Goal: Task Accomplishment & Management: Manage account settings

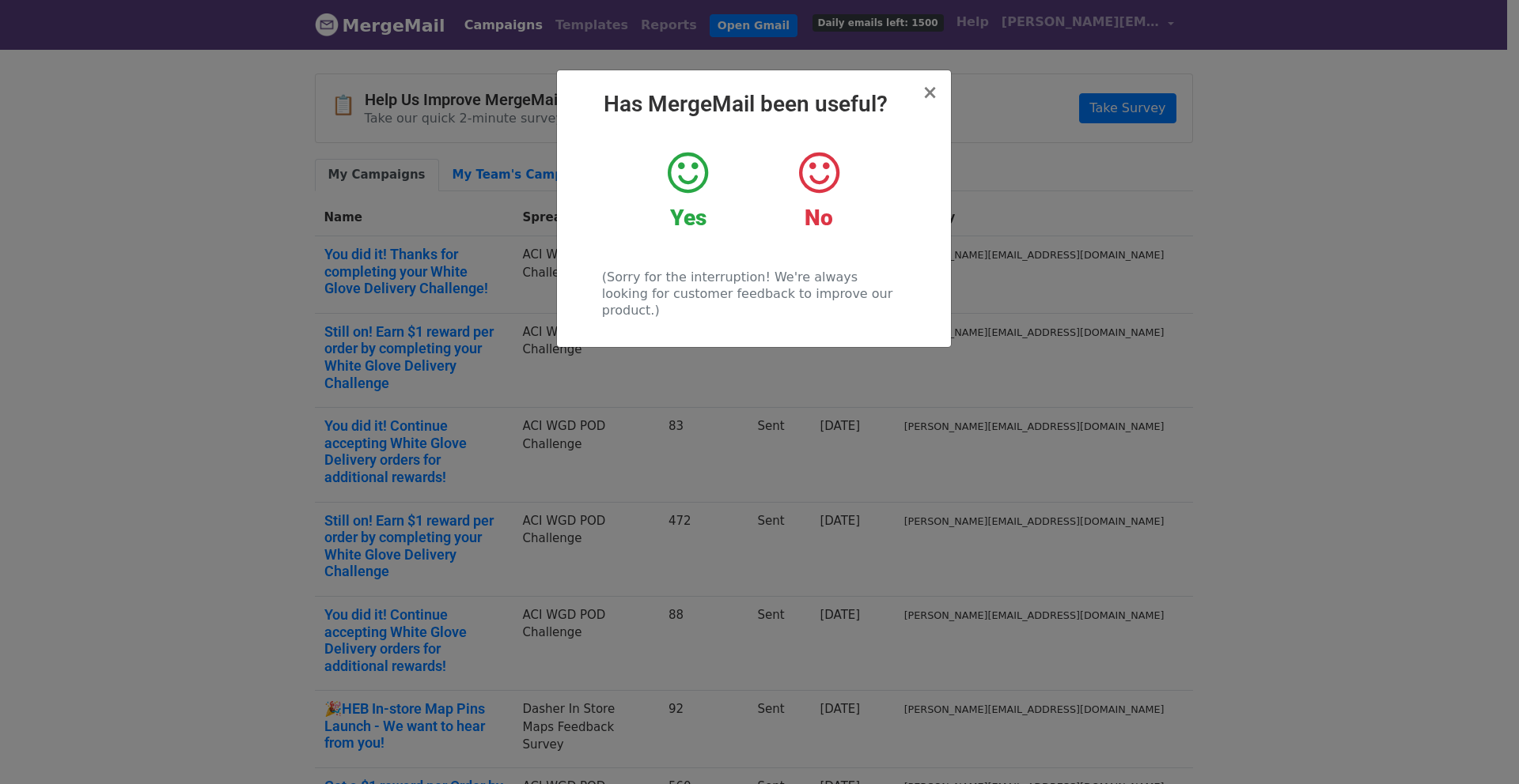
click at [938, 92] on div "× Has MergeMail been useful? Yes No (Sorry for the interruption! We're always l…" at bounding box center [753, 209] width 394 height 277
click at [925, 106] on h2 "Has MergeMail been useful?" at bounding box center [754, 104] width 368 height 27
click at [933, 97] on span "×" at bounding box center [929, 92] width 16 height 22
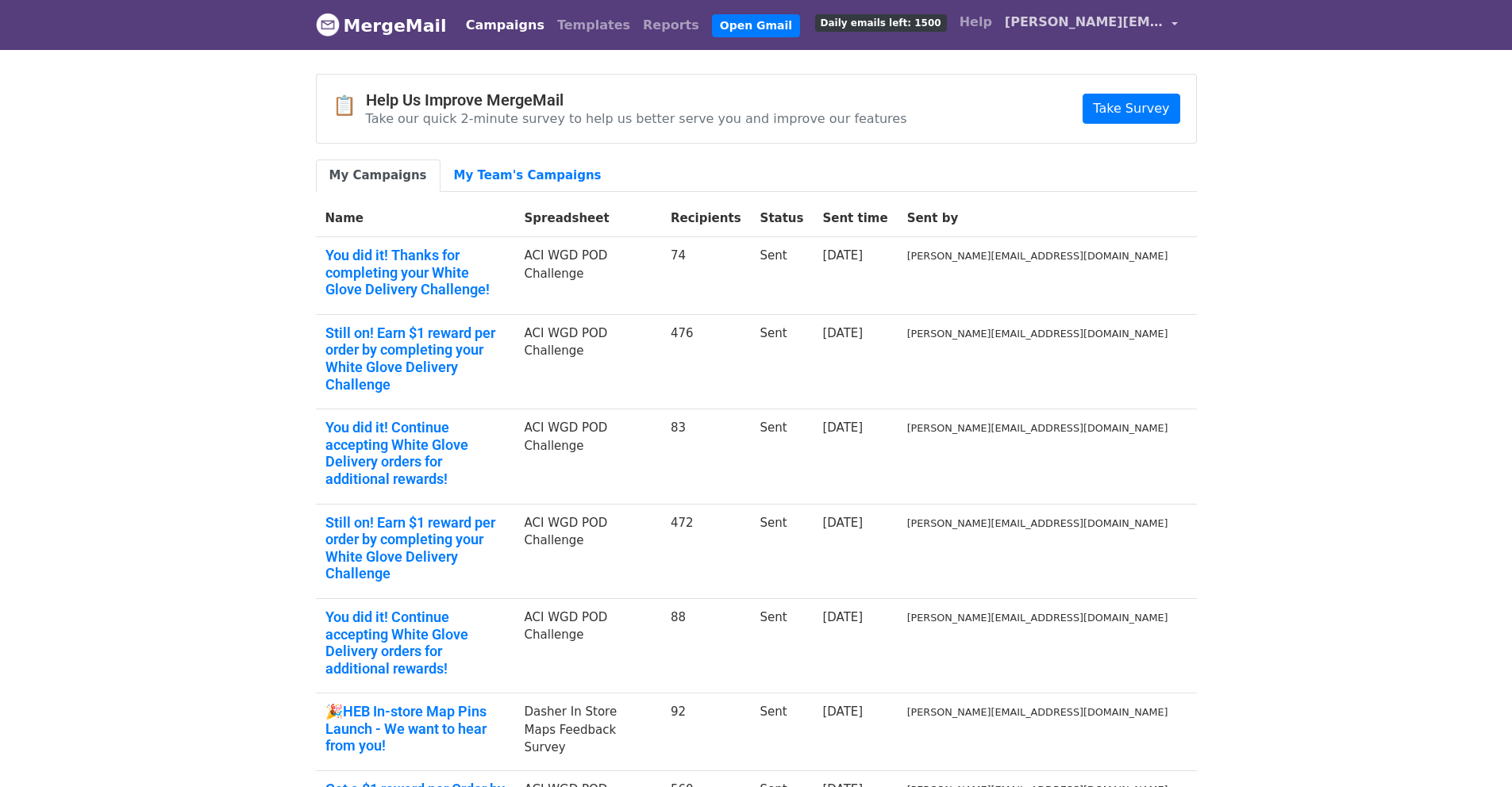
click at [1119, 19] on span "[PERSON_NAME][EMAIL_ADDRESS][DOMAIN_NAME]" at bounding box center [1084, 22] width 159 height 19
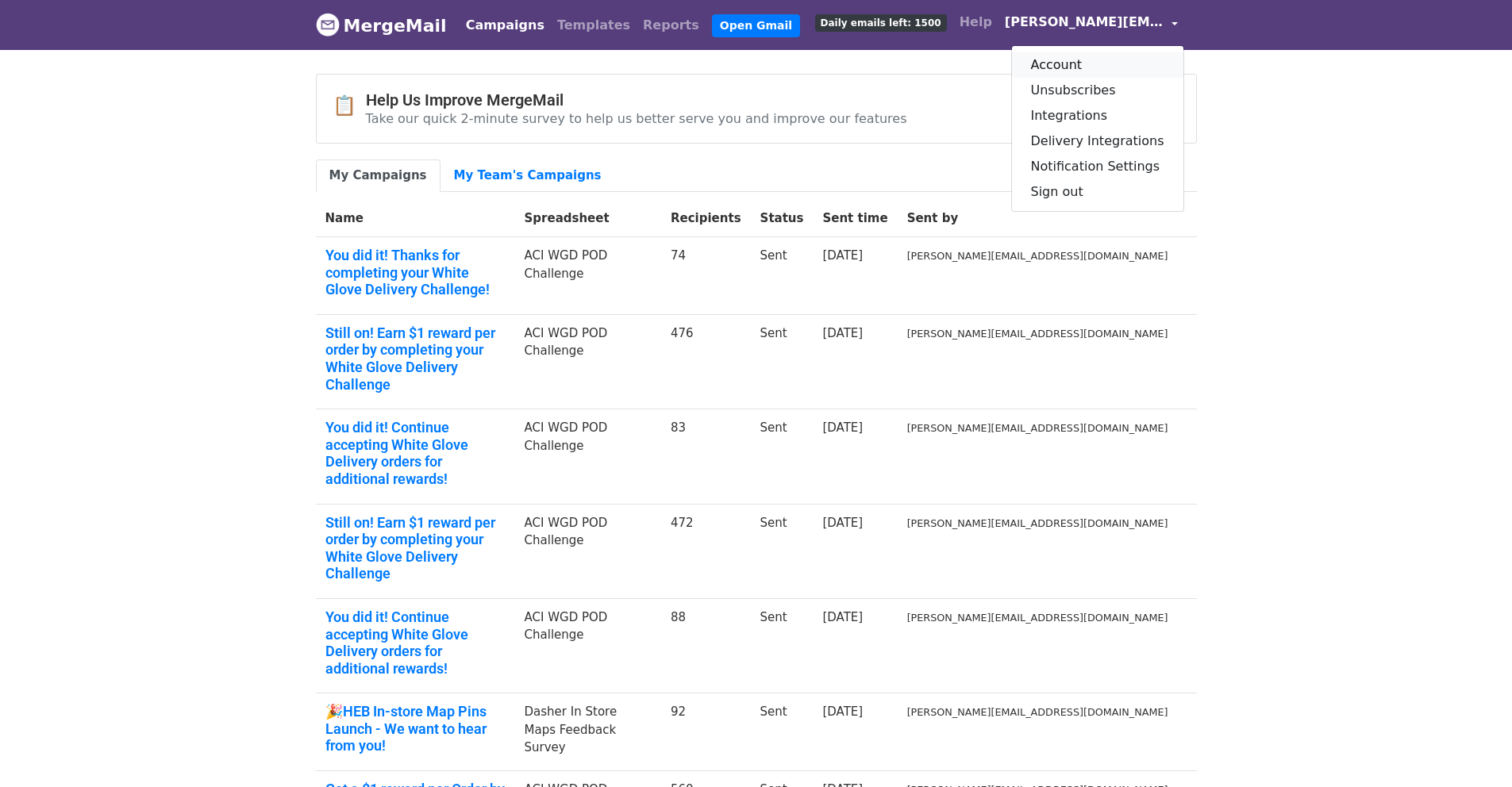
click at [1071, 68] on link "Account" at bounding box center [1098, 65] width 171 height 26
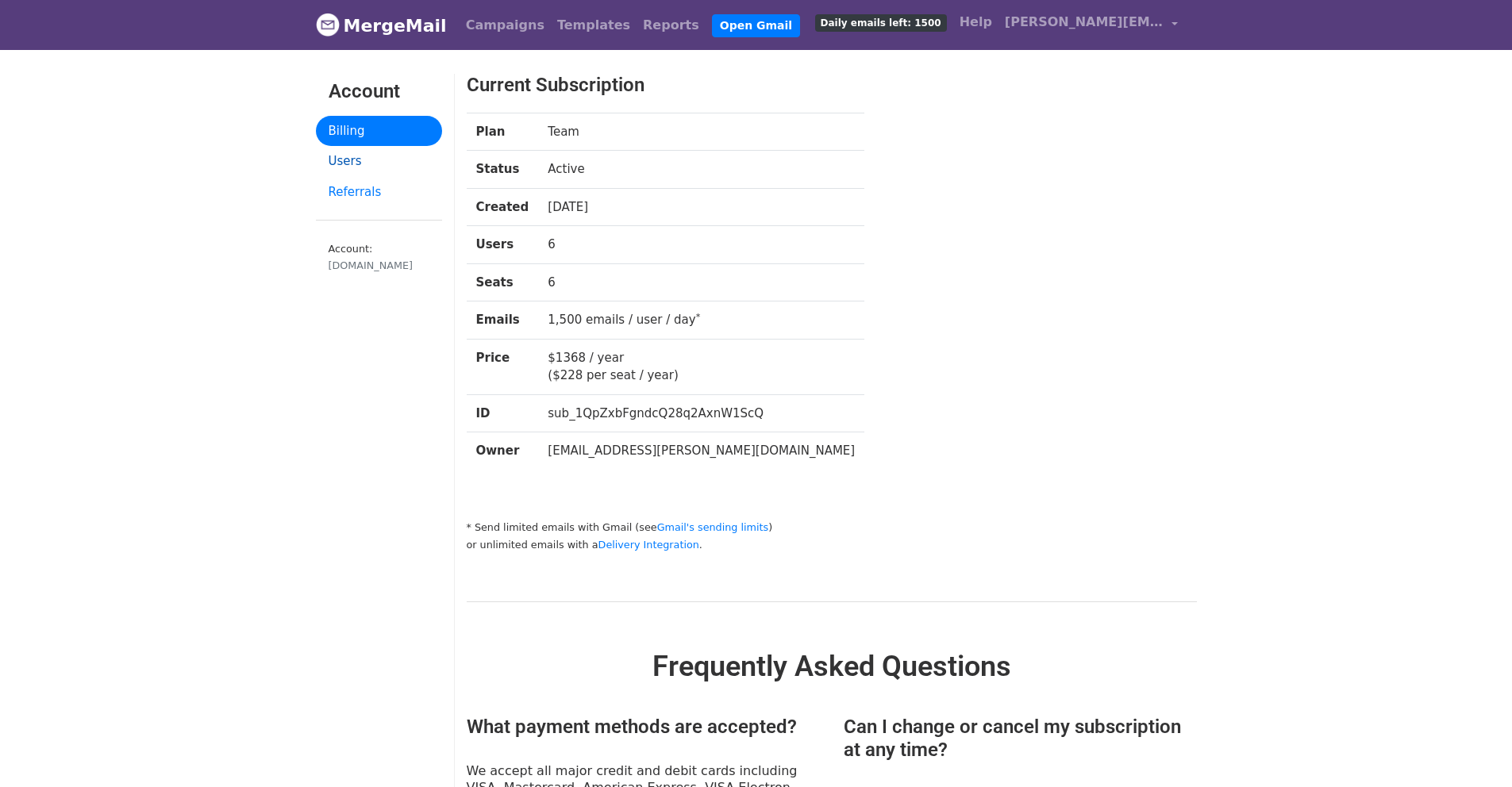
click at [352, 166] on link "Users" at bounding box center [379, 161] width 126 height 30
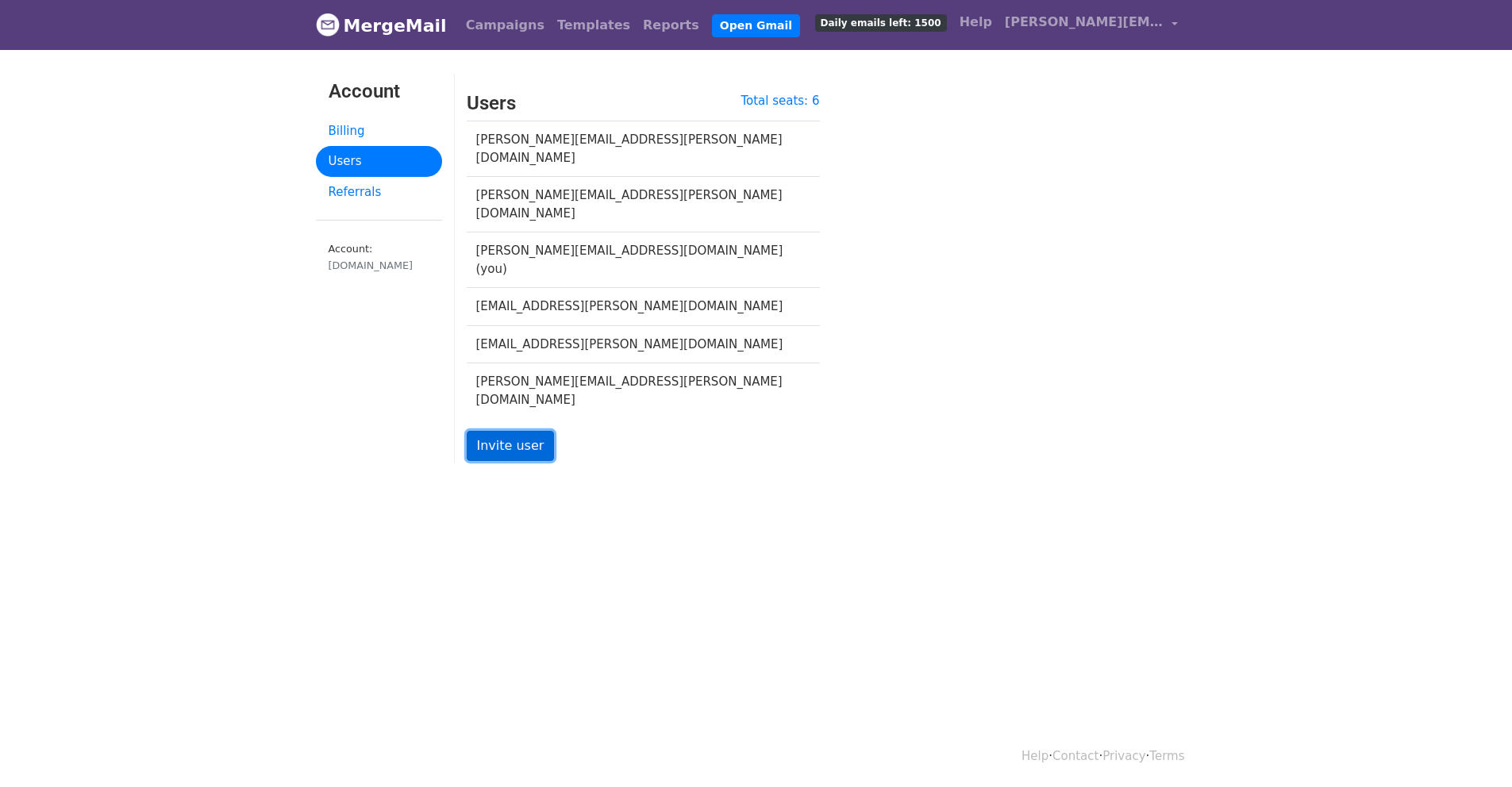
click at [523, 431] on link "Invite user" at bounding box center [511, 446] width 88 height 30
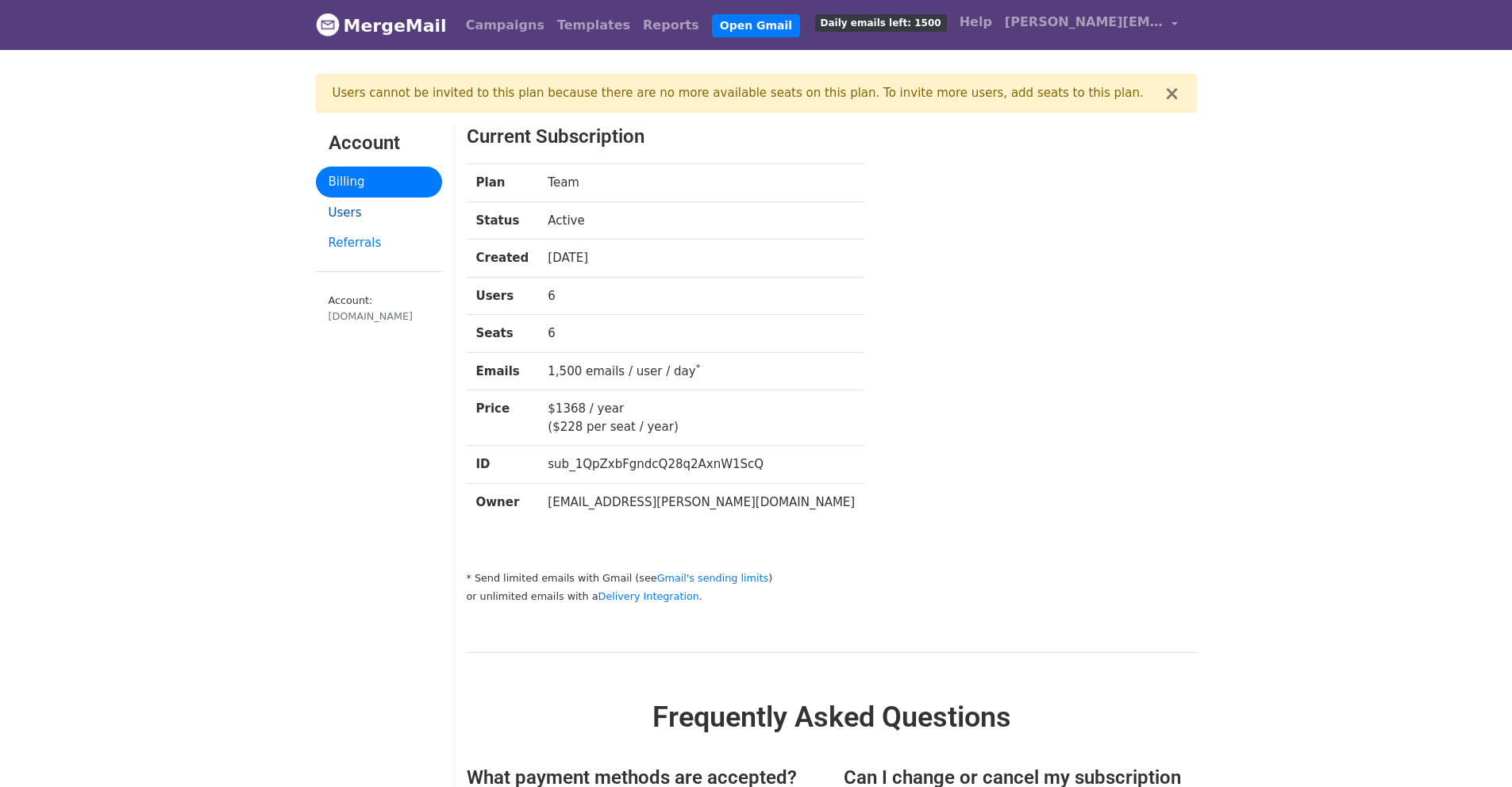
click at [355, 216] on link "Users" at bounding box center [379, 212] width 126 height 30
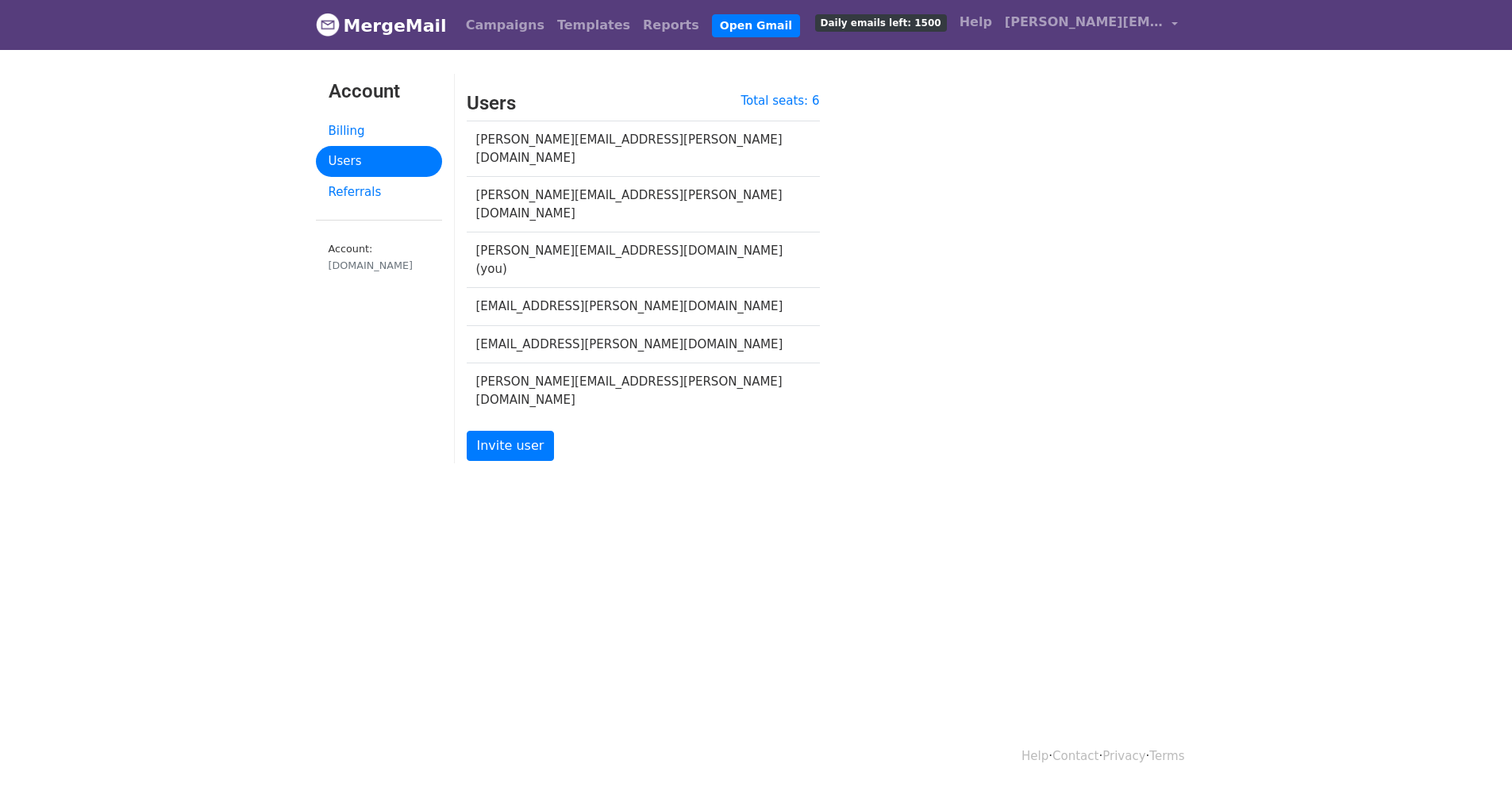
click at [615, 326] on td "levi.myers@doordash.com" at bounding box center [634, 345] width 334 height 38
click at [584, 364] on td "veronica.mulila@doordash.com" at bounding box center [634, 392] width 334 height 55
click at [640, 364] on td "veronica.mulila@doordash.com" at bounding box center [634, 392] width 334 height 55
click at [556, 178] on td "brittany.gardner@doordash.com" at bounding box center [634, 205] width 334 height 55
click at [534, 131] on td "brady.wilson@doordash.com" at bounding box center [634, 149] width 334 height 55
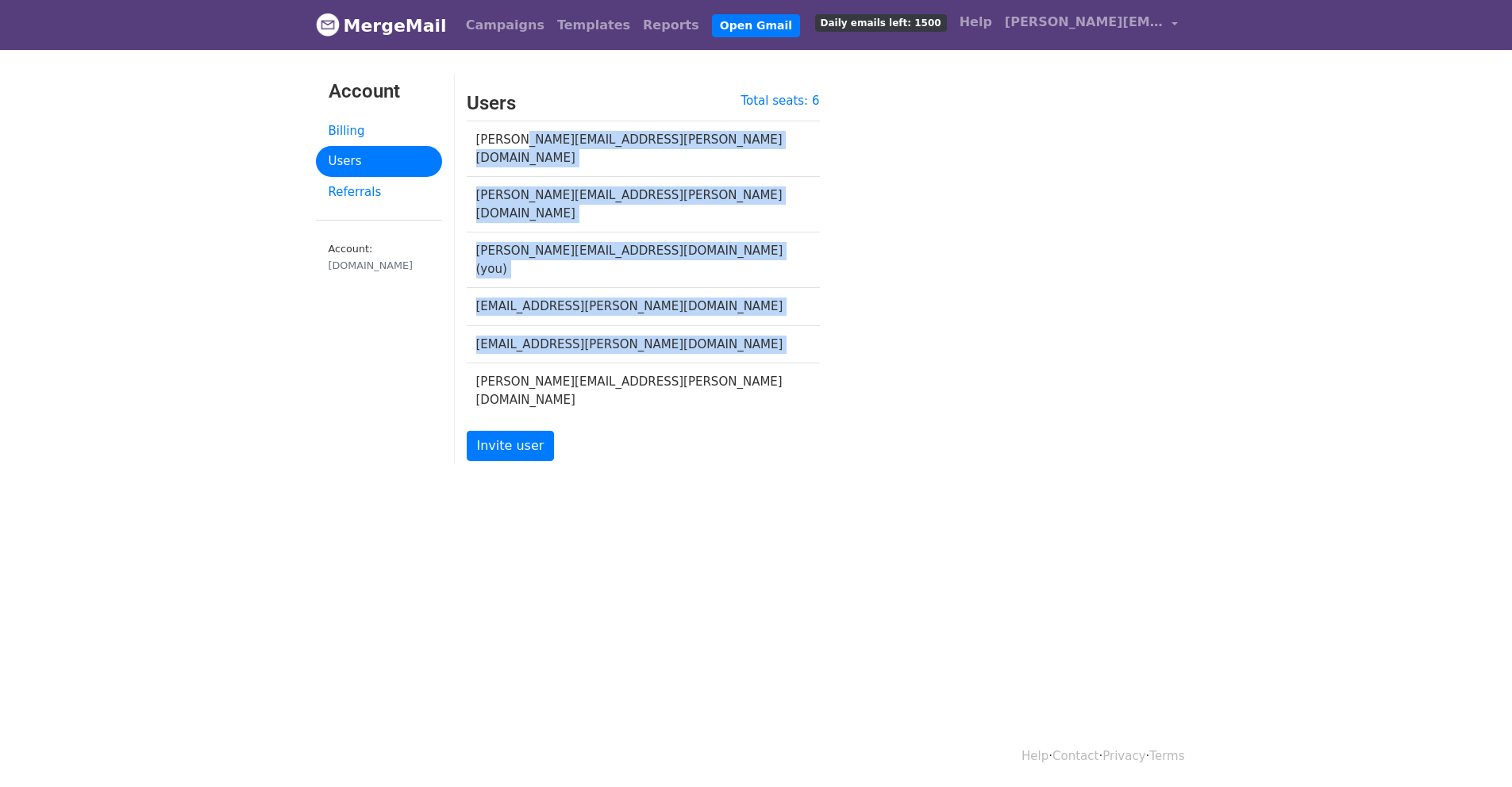
drag, startPoint x: 518, startPoint y: 143, endPoint x: 682, endPoint y: 316, distance: 238.4
click at [682, 311] on tbody "brady.wilson@doordash.com brittany.gardner@doordash.com connie.miao@doordash.co…" at bounding box center [643, 270] width 353 height 297
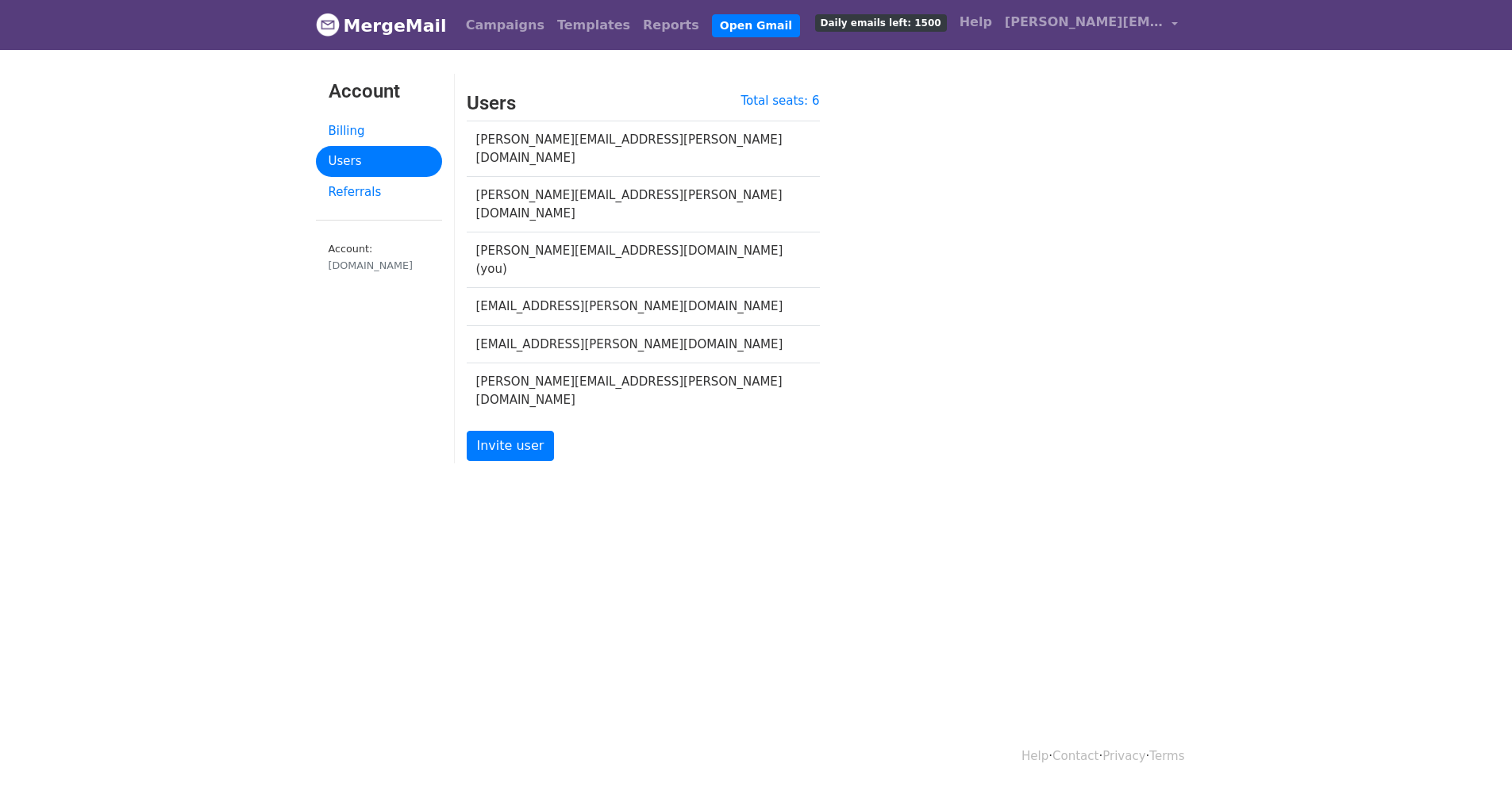
click at [690, 347] on div "Total seats: 6 Users brady.wilson@doordash.com brittany.gardner@doordash.com co…" at bounding box center [643, 286] width 377 height 388
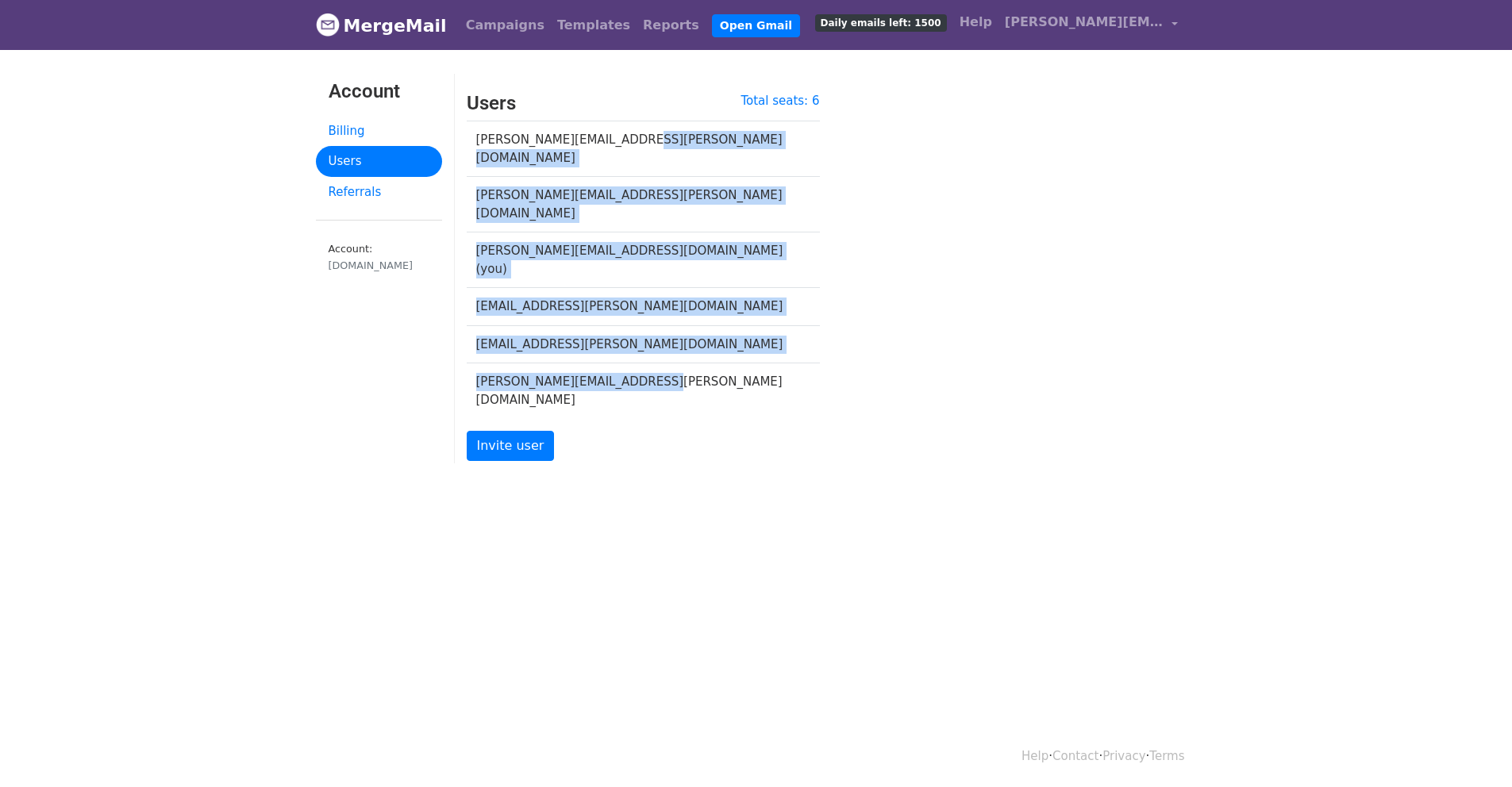
drag, startPoint x: 685, startPoint y: 335, endPoint x: 497, endPoint y: 147, distance: 265.9
click at [497, 147] on tbody "brady.wilson@doordash.com brittany.gardner@doordash.com connie.miao@doordash.co…" at bounding box center [643, 270] width 353 height 297
click at [584, 232] on td "connie.miao@doordash.com (you)" at bounding box center [634, 260] width 334 height 55
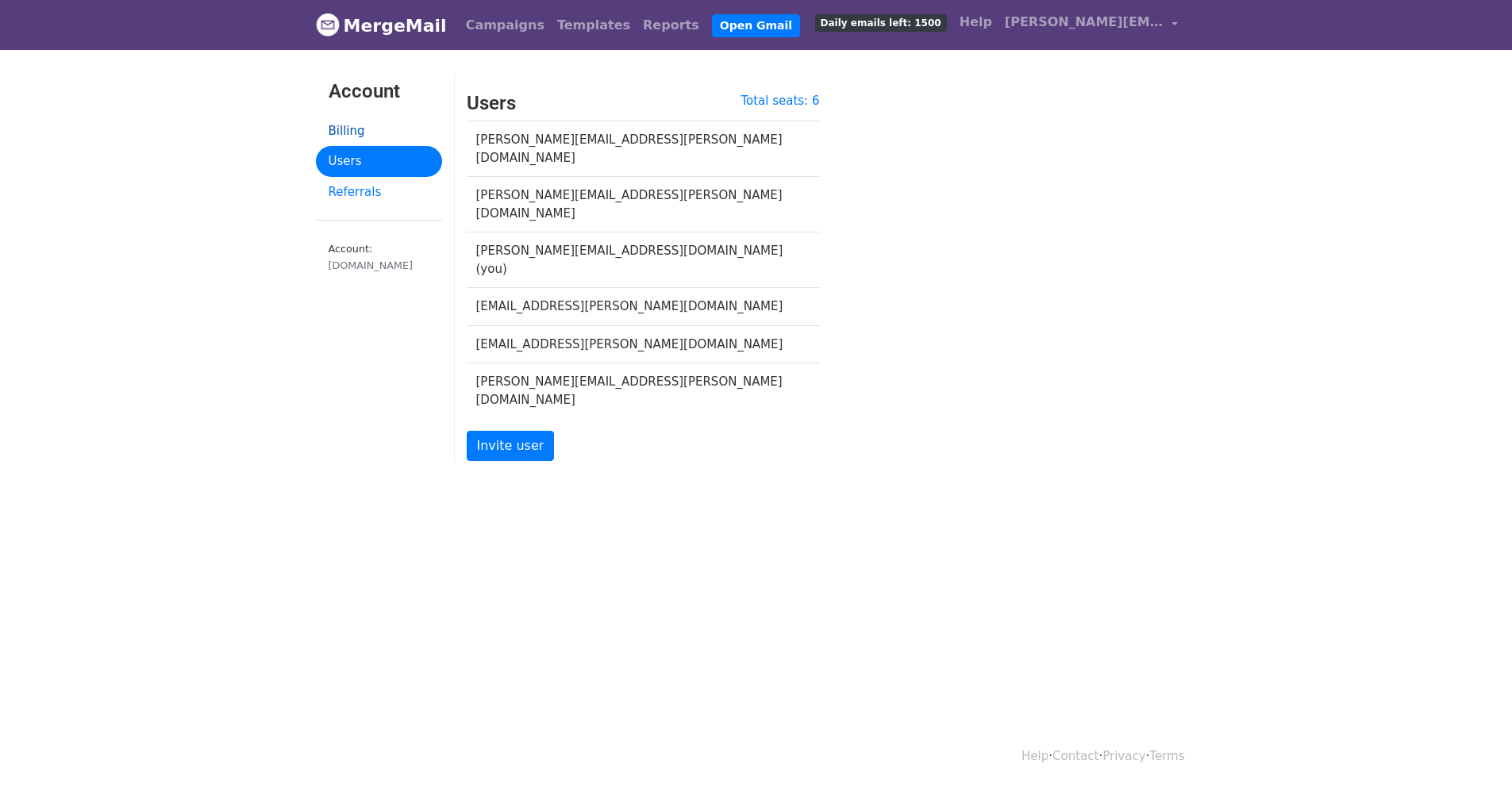
click at [357, 134] on link "Billing" at bounding box center [379, 131] width 126 height 30
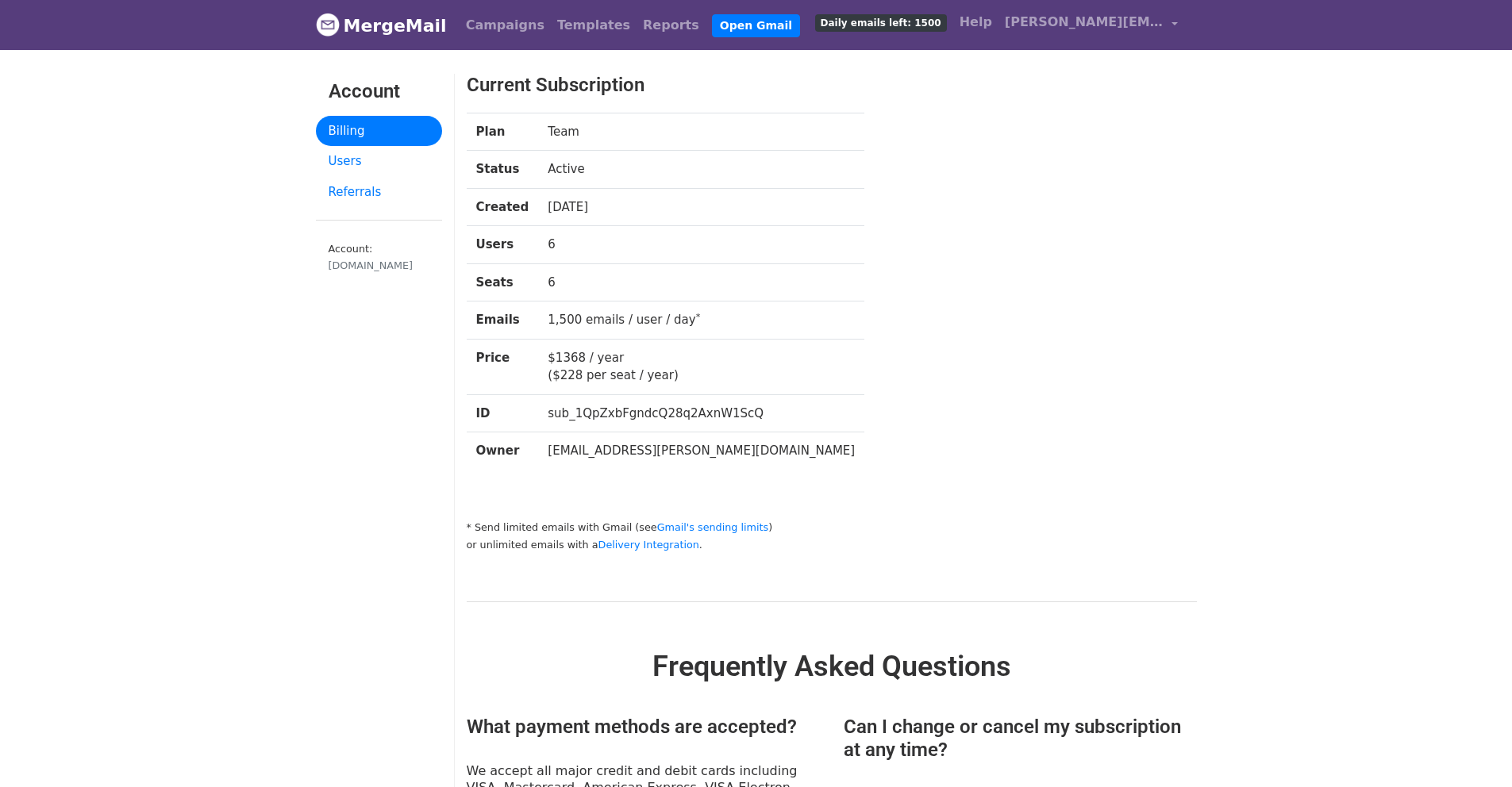
click at [788, 195] on div "Plan Team Status Active Created [DATE] Users 6 Seats 6 Emails 1,500 emails / us…" at bounding box center [800, 299] width 692 height 373
click at [1092, 78] on h3 "Current Subscription" at bounding box center [800, 85] width 668 height 23
click at [1069, 130] on div "Plan Team Status Active Created [DATE] Users 6 Seats 6 Emails 1,500 emails / us…" at bounding box center [800, 299] width 692 height 373
